Goal: Task Accomplishment & Management: Manage account settings

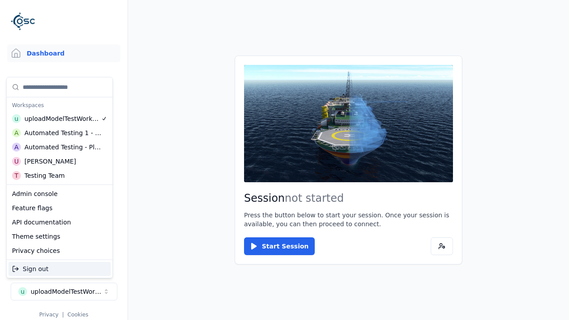
click at [60, 147] on div "Automated Testing - Playwright" at bounding box center [62, 147] width 77 height 9
click at [285, 160] on html "Support Dashboard Assets 3D Models Scenes Datasets Recordings Support Documenta…" at bounding box center [284, 160] width 569 height 320
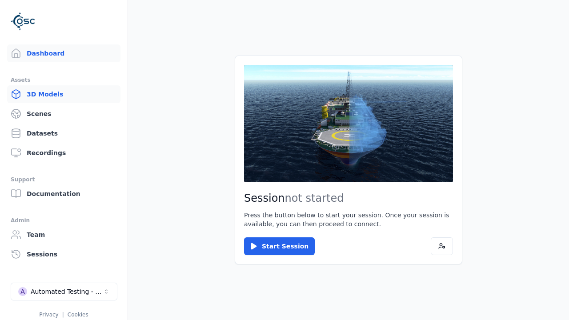
click at [64, 94] on link "3D Models" at bounding box center [63, 94] width 113 height 18
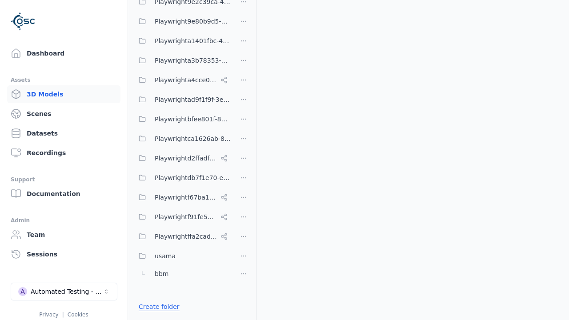
click at [157, 307] on link "Create folder" at bounding box center [159, 306] width 41 height 9
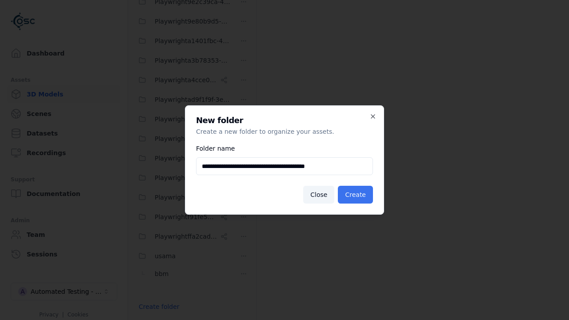
type input "**********"
click at [357, 195] on button "Create" at bounding box center [355, 195] width 35 height 18
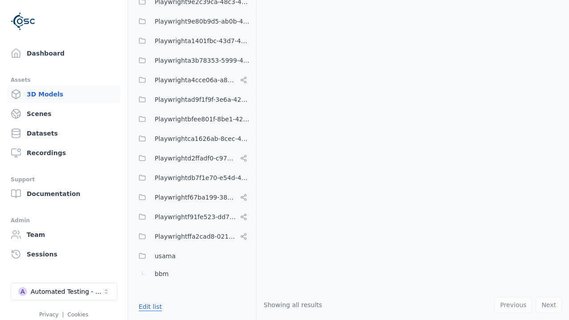
click at [149, 307] on button "Edit list" at bounding box center [150, 307] width 34 height 16
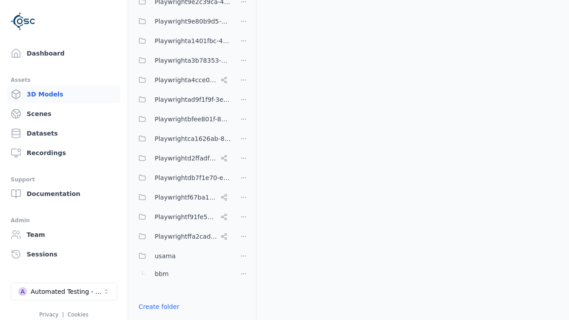
click at [244, 157] on html "Support Dashboard Assets 3D Models Scenes Datasets Recordings Support Documenta…" at bounding box center [284, 160] width 569 height 320
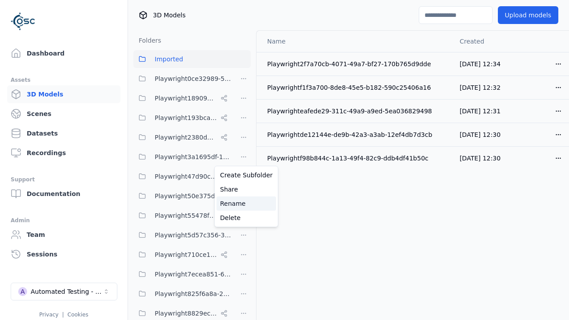
click at [243, 204] on div "Rename" at bounding box center [247, 204] width 60 height 14
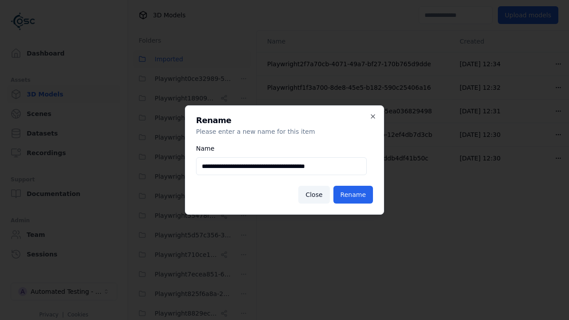
click at [281, 166] on input "**********" at bounding box center [281, 166] width 171 height 18
type input "**********"
click at [354, 195] on button "Rename" at bounding box center [354, 195] width 40 height 18
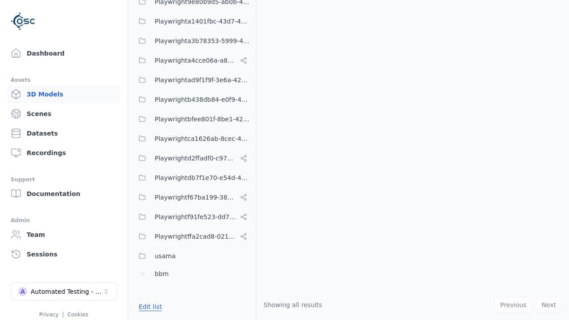
click at [149, 307] on button "Edit list" at bounding box center [150, 307] width 34 height 16
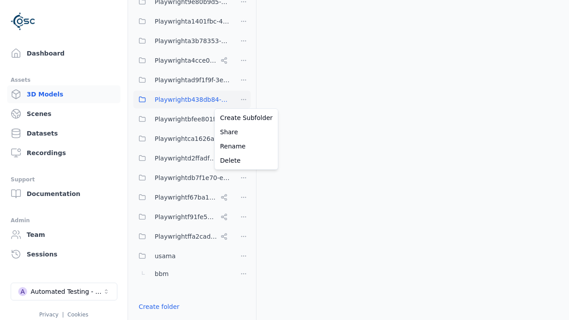
click at [244, 100] on html "Support Dashboard Assets 3D Models Scenes Datasets Recordings Support Documenta…" at bounding box center [284, 160] width 569 height 320
click at [243, 161] on div "Delete" at bounding box center [247, 160] width 60 height 14
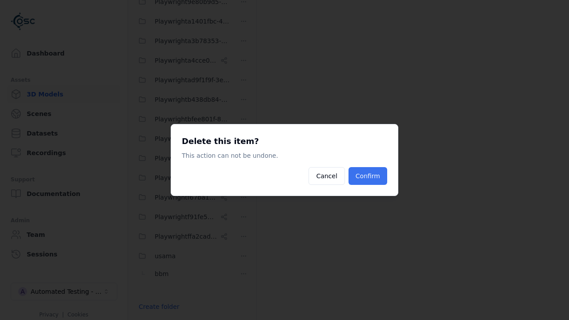
click at [369, 176] on button "Confirm" at bounding box center [368, 176] width 39 height 18
